Goal: Task Accomplishment & Management: Use online tool/utility

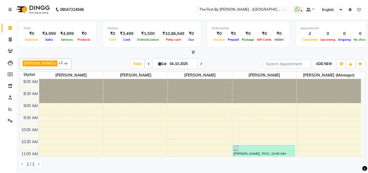
click at [328, 65] on span "ADD NEW" at bounding box center [324, 64] width 16 height 4
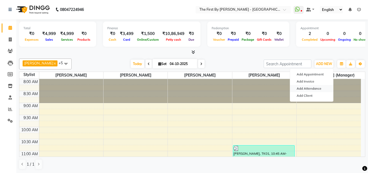
click at [317, 90] on link "Add Attendance" at bounding box center [311, 88] width 43 height 7
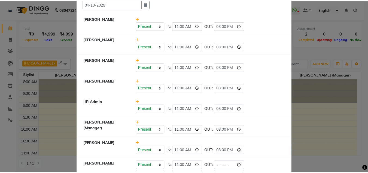
scroll to position [57, 0]
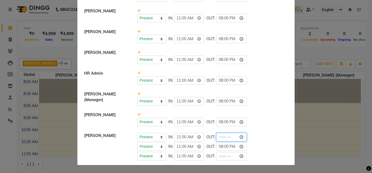
click at [241, 137] on input "time" at bounding box center [231, 136] width 31 height 8
click at [270, 138] on div "Present Absent Late Half Day Weekly Off IN: 11:00 OUT:" at bounding box center [212, 136] width 151 height 8
click at [199, 136] on input "11:00" at bounding box center [189, 136] width 31 height 8
click at [317, 134] on ngb-modal-window "Attendance × Select Date [DATE] [PERSON_NAME] Present Absent Late Half Day Week…" at bounding box center [186, 86] width 372 height 173
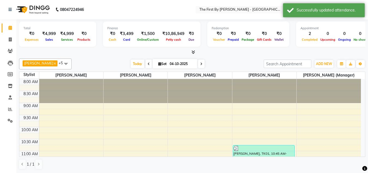
click at [326, 46] on div "Appointment 2 Completed 0 Upcoming 0 Ongoing 0 No show" at bounding box center [334, 34] width 76 height 25
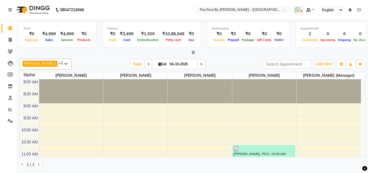
scroll to position [136, 0]
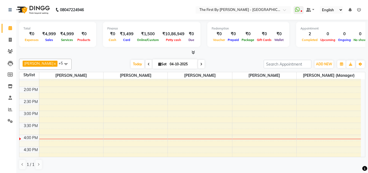
click at [199, 132] on div "8:00 AM 8:30 AM 9:00 AM 9:30 AM 10:00 AM 10:30 AM 11:00 AM 11:30 AM 12:00 PM 12…" at bounding box center [190, 99] width 342 height 312
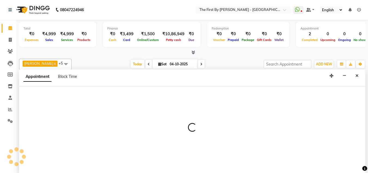
scroll to position [0, 0]
select select "49085"
select select "945"
select select "tentative"
